Goal: Task Accomplishment & Management: Use online tool/utility

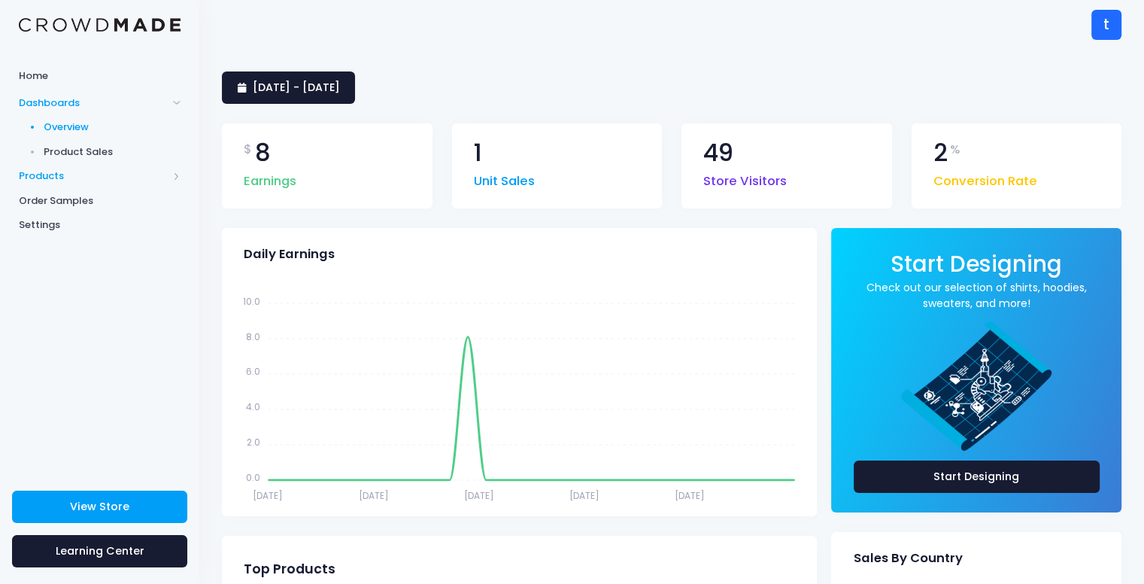
click at [126, 175] on span "Products" at bounding box center [93, 176] width 149 height 15
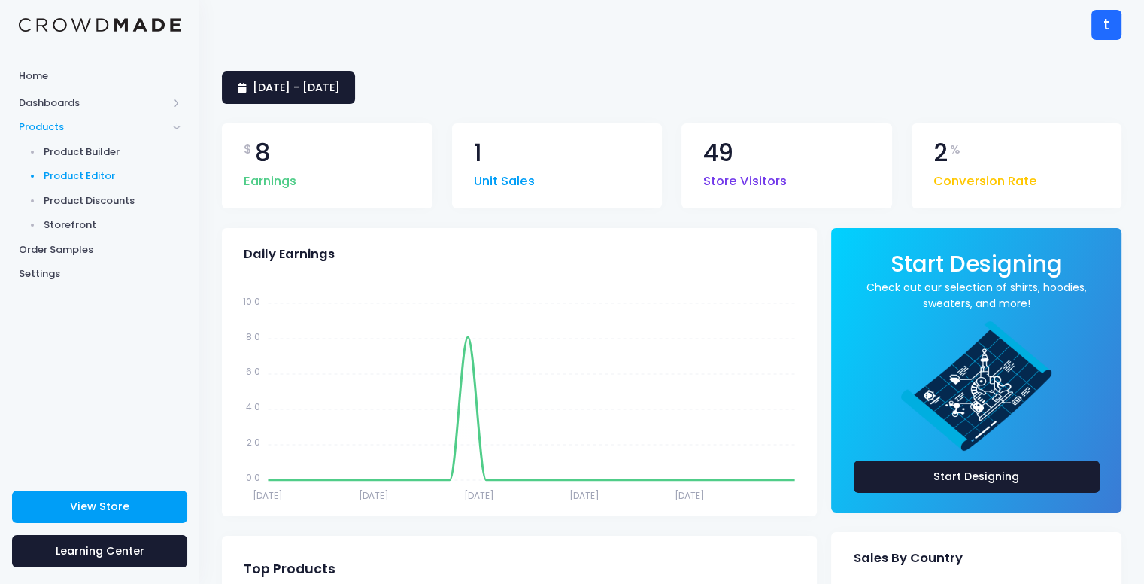
click at [120, 179] on span "Product Editor" at bounding box center [113, 176] width 138 height 15
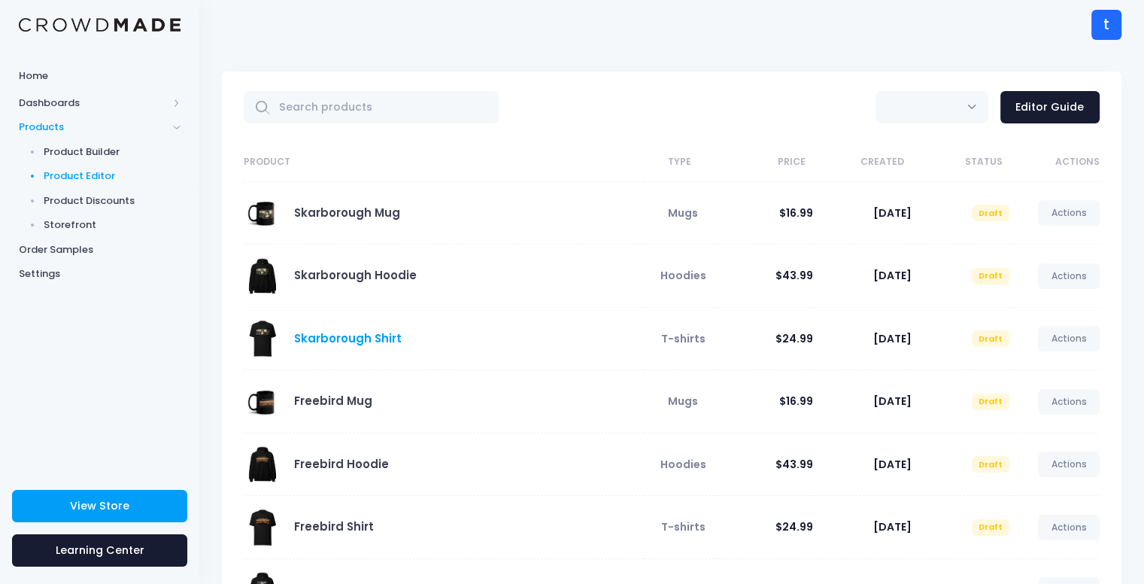
click at [368, 331] on link "Skarborough Shirt" at bounding box center [348, 338] width 108 height 16
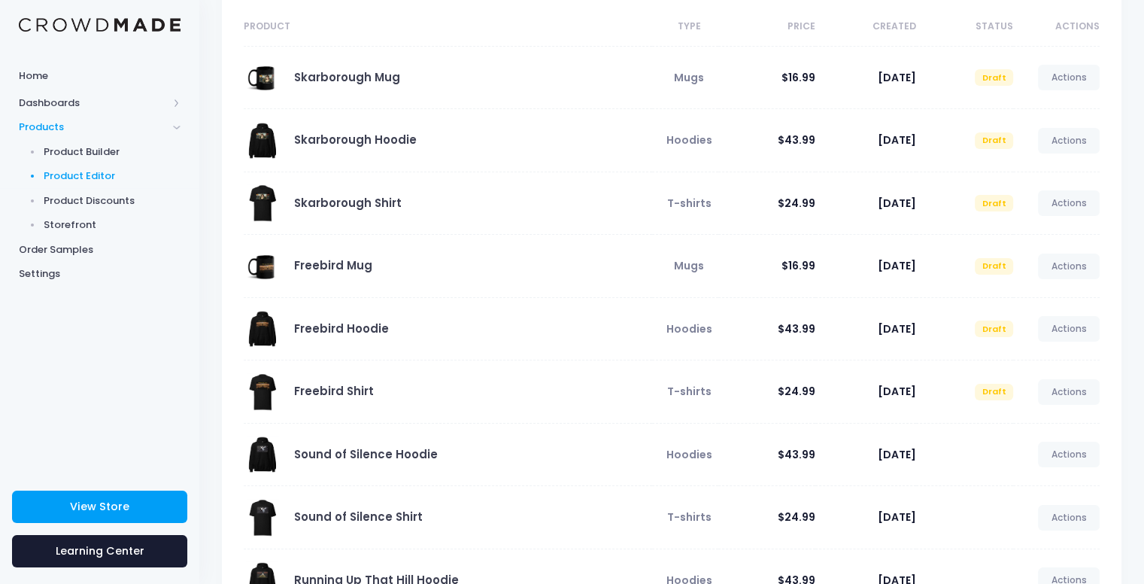
scroll to position [150, 0]
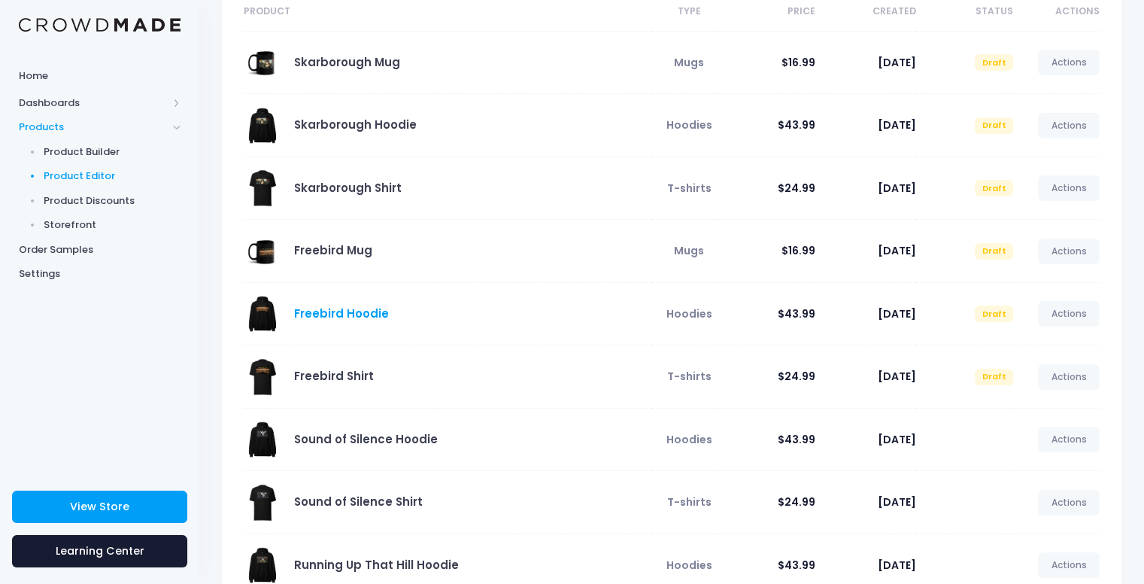
click at [351, 312] on link "Freebird Hoodie" at bounding box center [341, 313] width 95 height 16
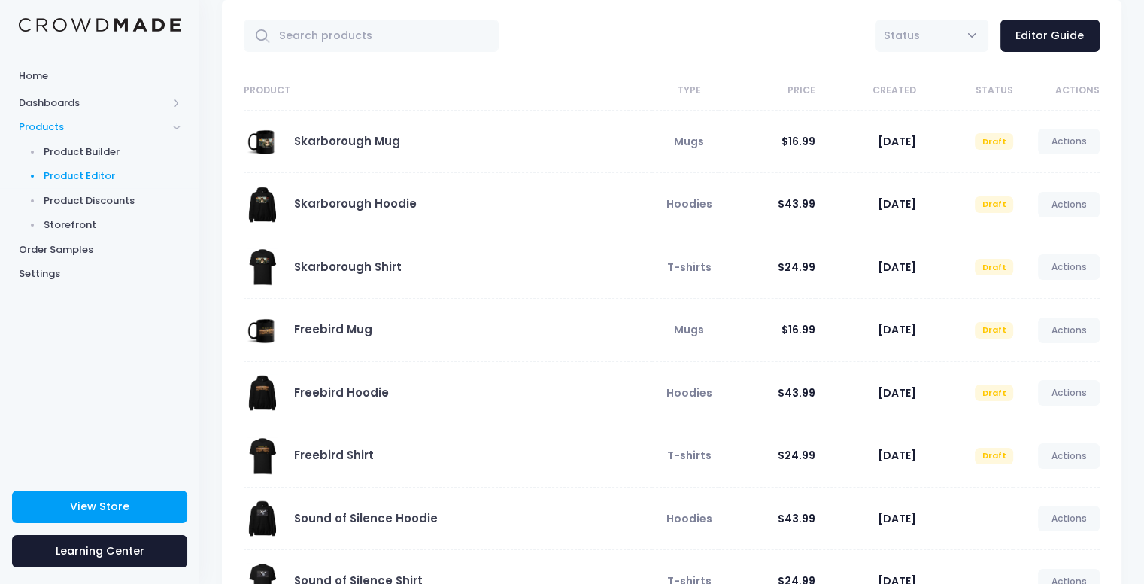
scroll to position [75, 0]
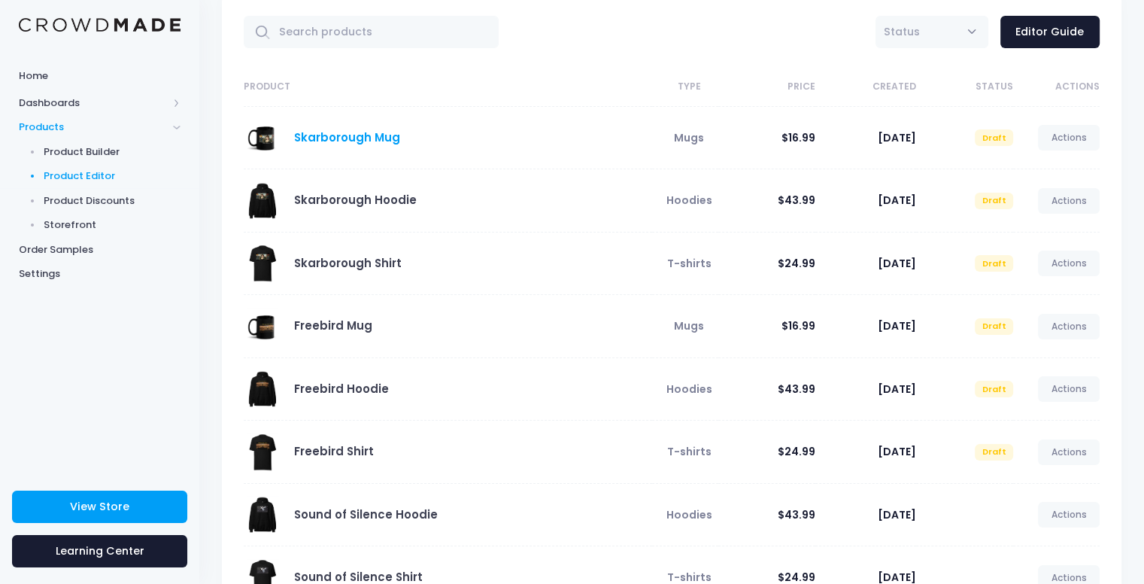
click at [373, 135] on link "Skarborough Mug" at bounding box center [347, 137] width 106 height 16
click at [317, 330] on link "Freebird Mug" at bounding box center [333, 326] width 78 height 16
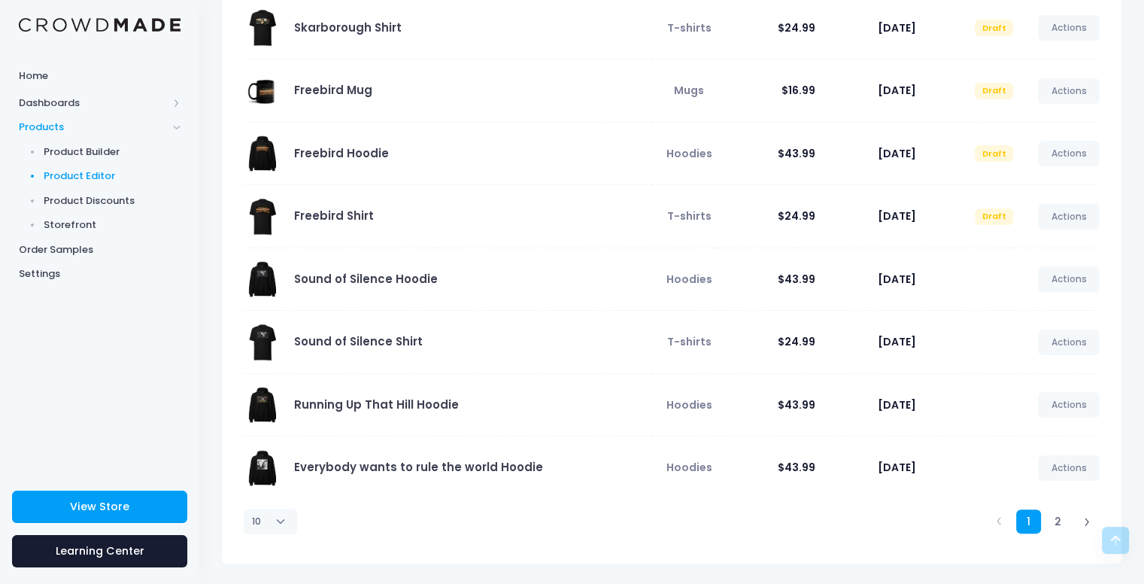
scroll to position [0, 0]
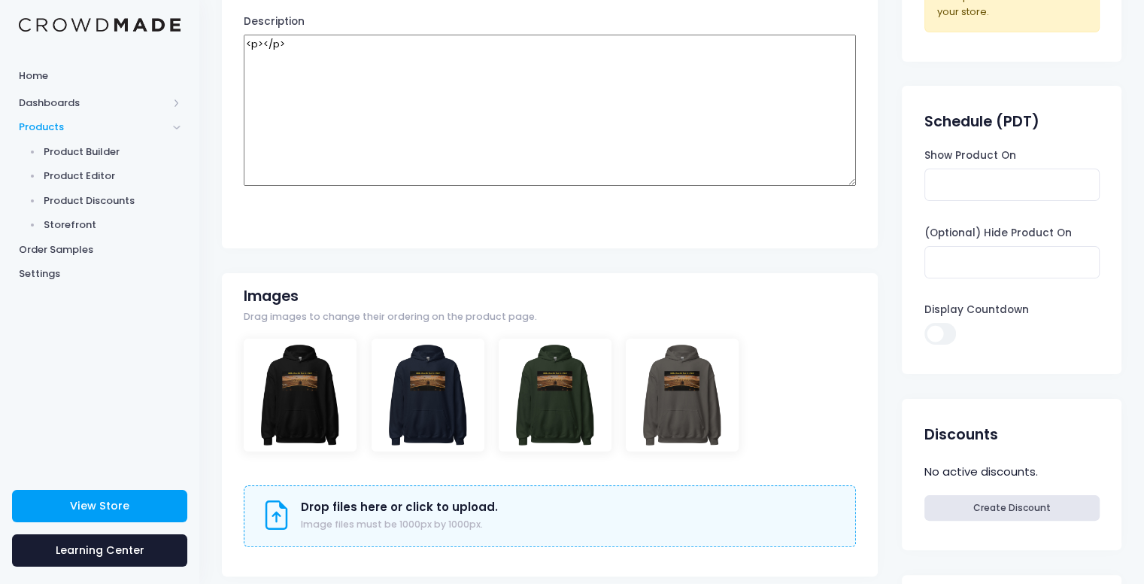
scroll to position [226, 0]
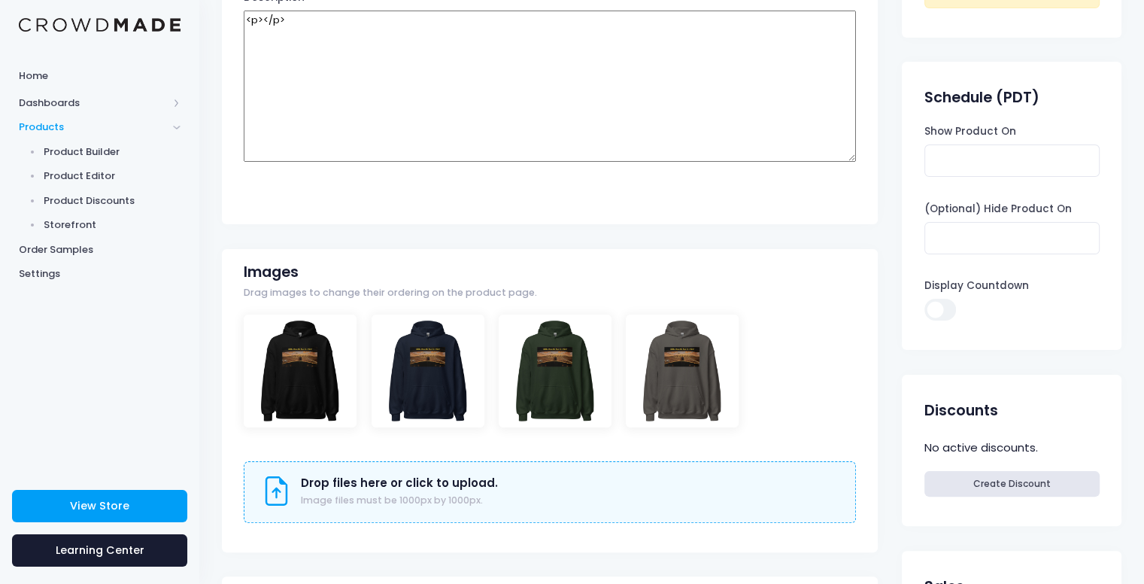
click at [314, 378] on div at bounding box center [300, 370] width 113 height 113
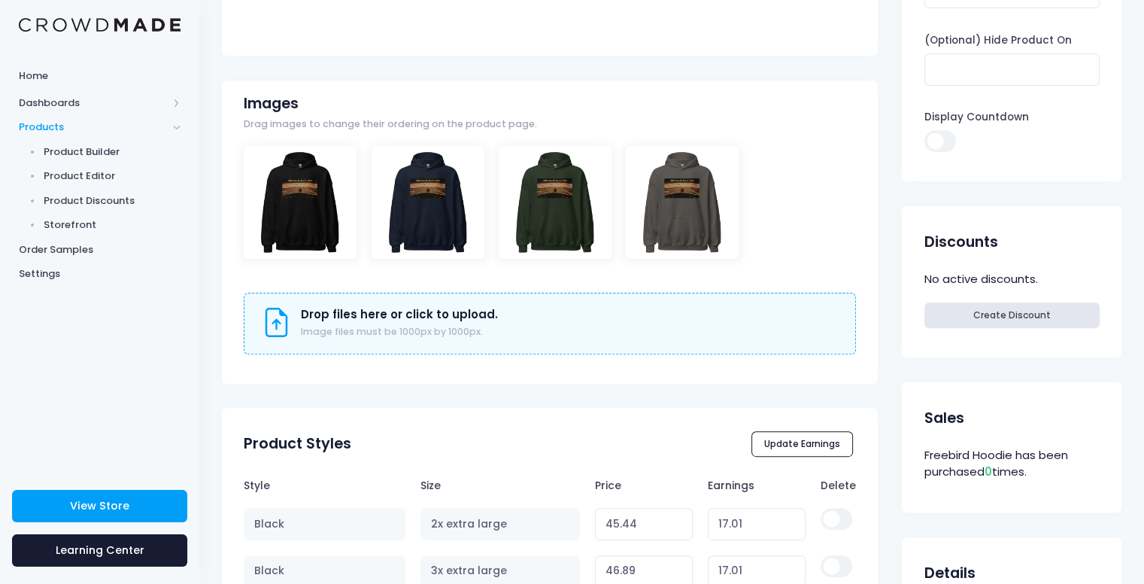
scroll to position [0, 0]
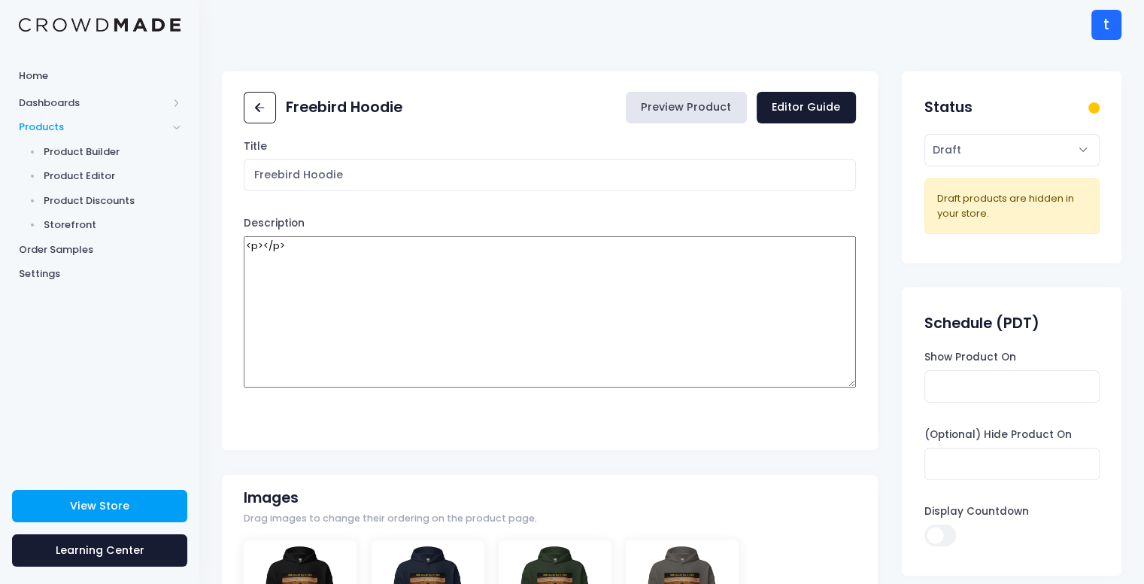
click at [686, 106] on link "Preview Product" at bounding box center [686, 108] width 121 height 32
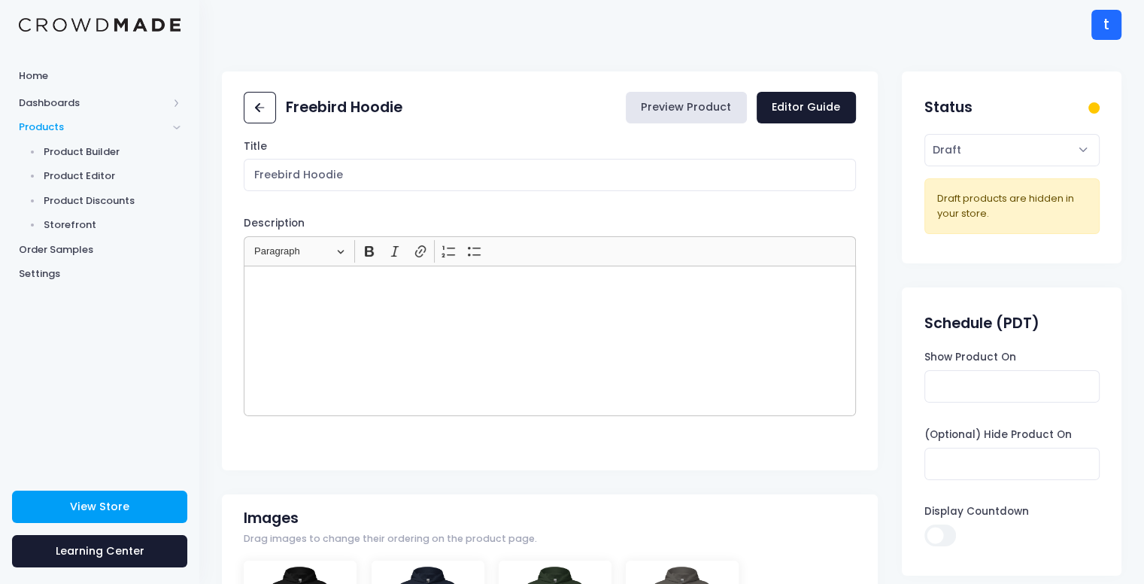
scroll to position [376, 0]
click at [694, 114] on link "Preview Product" at bounding box center [686, 108] width 121 height 32
click at [683, 109] on link "Preview Product" at bounding box center [686, 108] width 121 height 32
